Goal: Task Accomplishment & Management: Complete application form

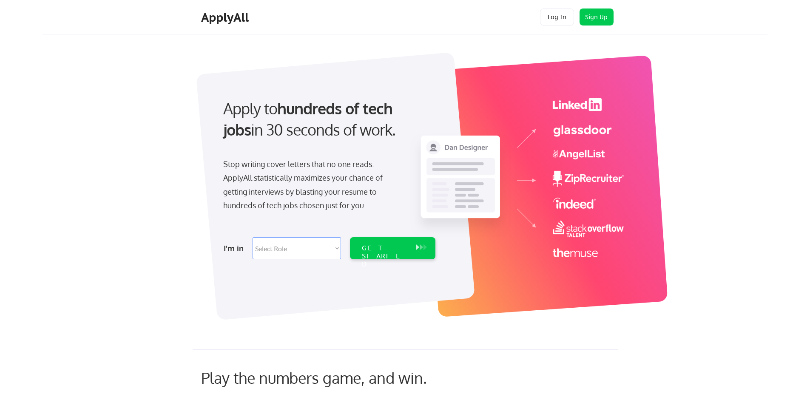
click at [572, 108] on img at bounding box center [516, 177] width 213 height 159
click at [495, 178] on img at bounding box center [516, 177] width 213 height 159
select select ""customer_support""
click at [252, 237] on select "Select Role Software Engineering Product Management Customer Success Sales UI/U…" at bounding box center [296, 248] width 88 height 22
select select ""customer_support""
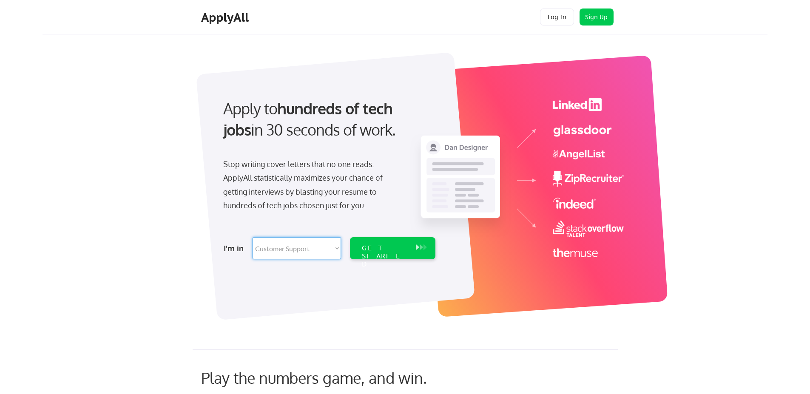
select select ""customer_support""
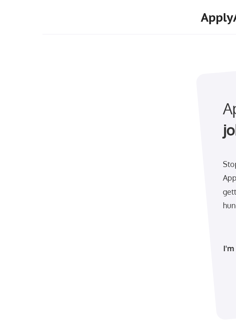
select select ""customer_support""
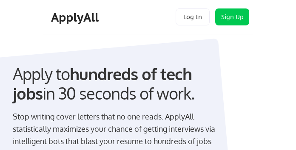
select select ""customer_support""
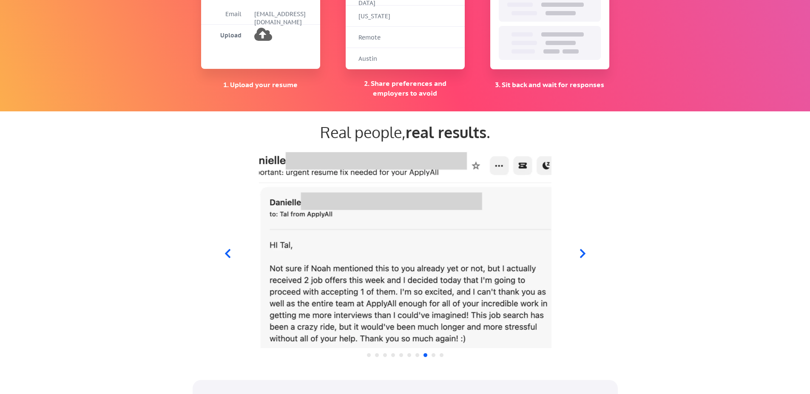
scroll to position [762, 0]
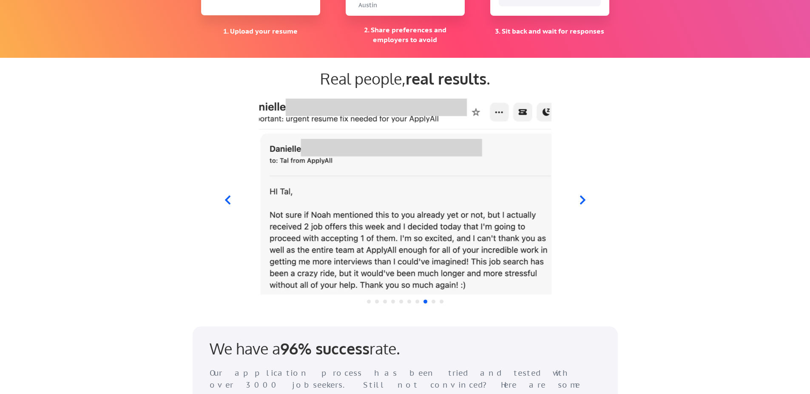
click at [580, 199] on icon at bounding box center [582, 200] width 11 height 11
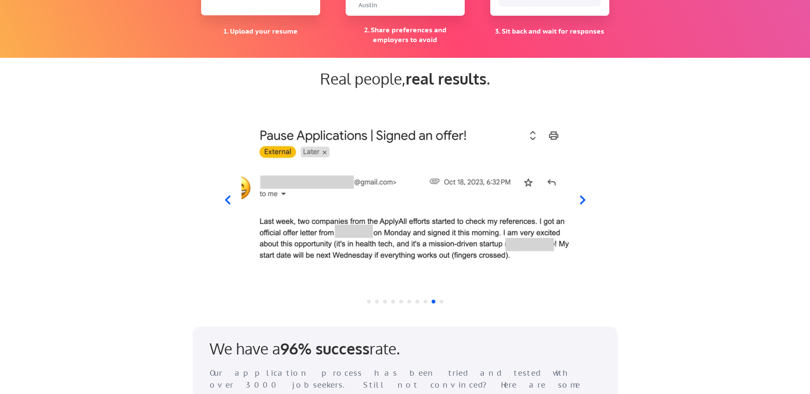
click at [580, 199] on icon at bounding box center [582, 200] width 11 height 11
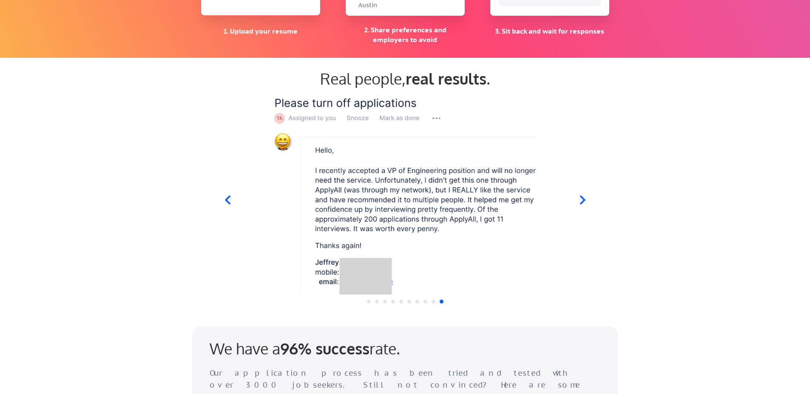
click at [580, 199] on icon at bounding box center [582, 200] width 11 height 11
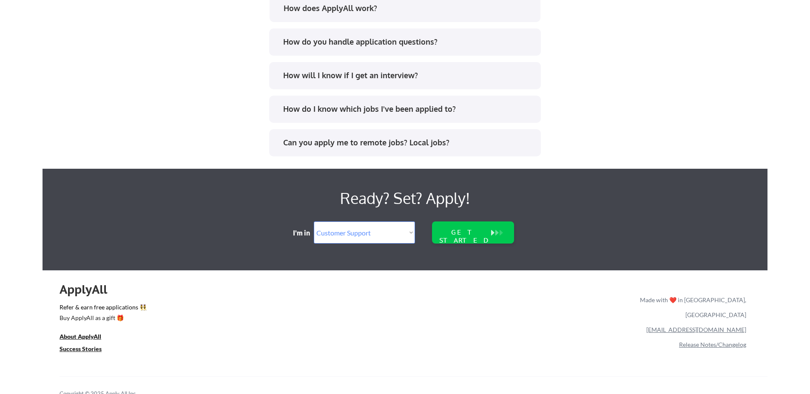
scroll to position [1731, 0]
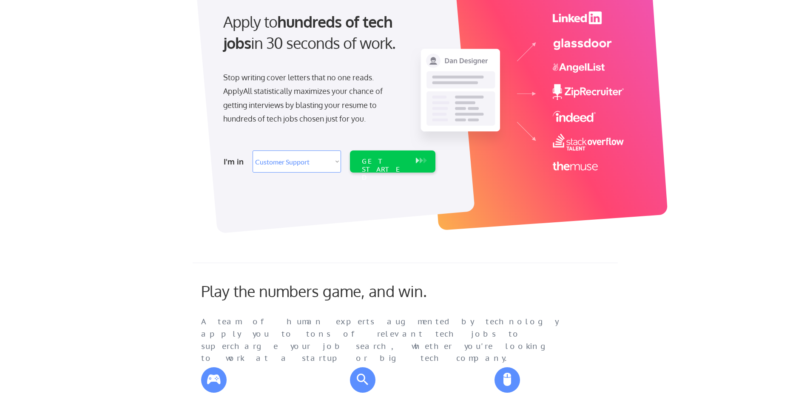
scroll to position [0, 0]
